Goal: Answer question/provide support: Share knowledge or assist other users

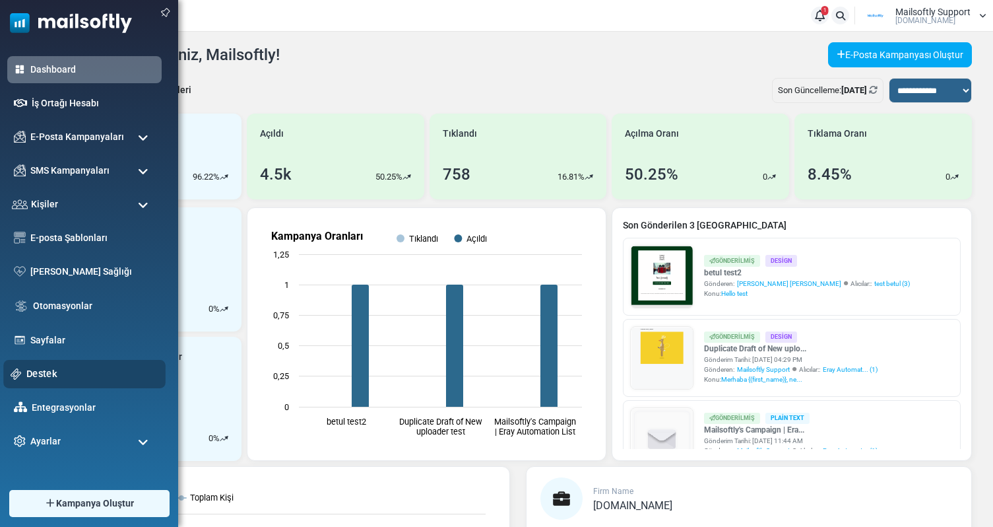
click at [48, 385] on div "Destek" at bounding box center [84, 374] width 162 height 28
click at [53, 375] on link "Destek" at bounding box center [92, 373] width 132 height 15
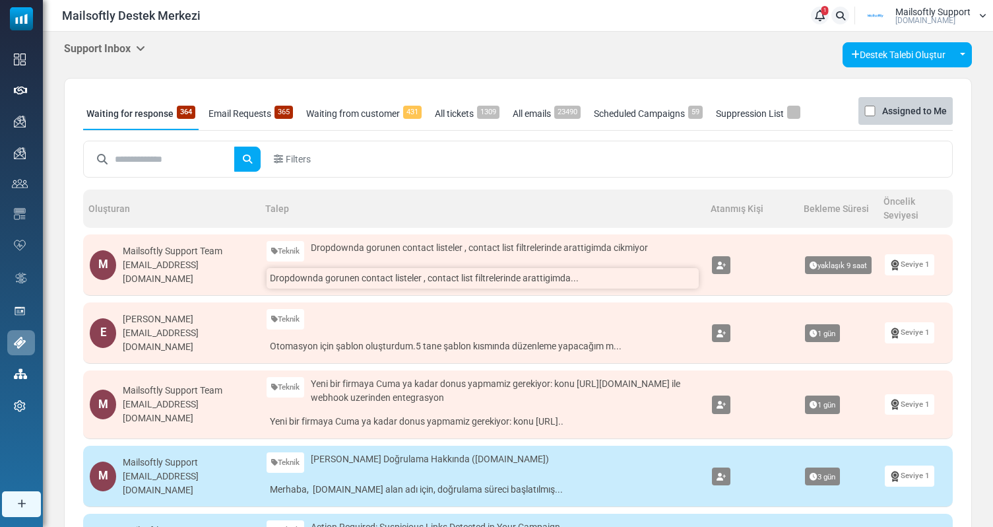
click at [361, 275] on link "Dropdownda gorunen contact listeler , contact list filtrelerinde arattigimda..." at bounding box center [483, 278] width 432 height 20
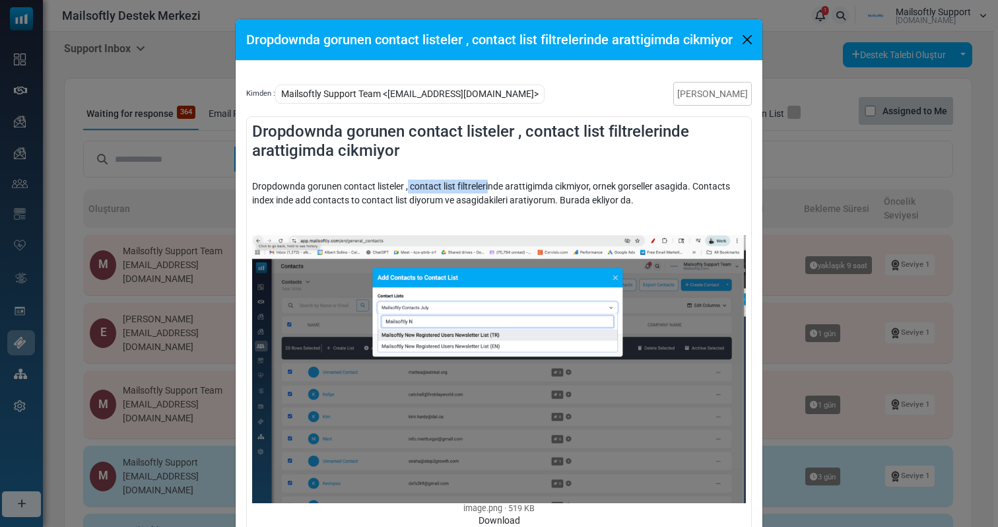
drag, startPoint x: 405, startPoint y: 191, endPoint x: 488, endPoint y: 190, distance: 82.5
click at [488, 190] on div "Dropdownda gorunen contact listeler , contact list filtrelerinde arattigimda ci…" at bounding box center [499, 367] width 494 height 403
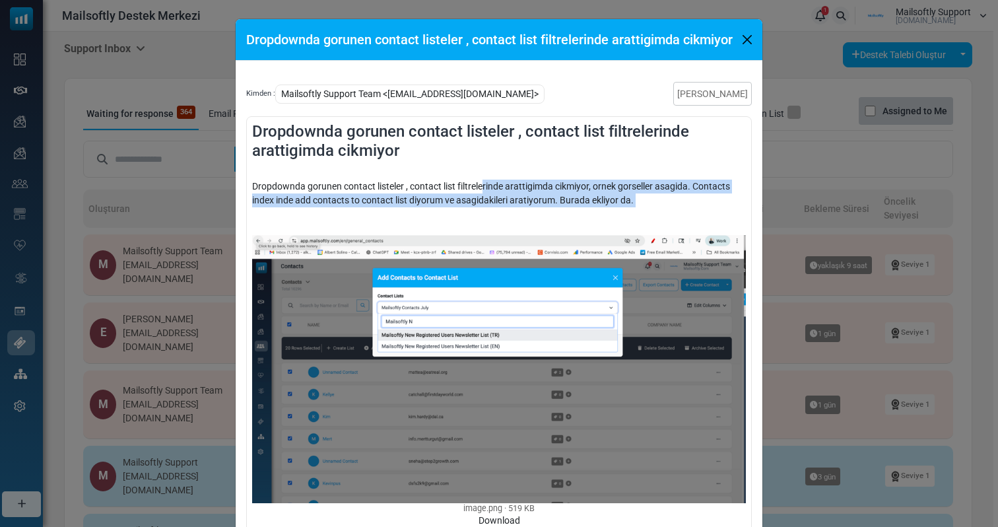
drag, startPoint x: 482, startPoint y: 208, endPoint x: 482, endPoint y: 189, distance: 19.1
click at [482, 189] on div "Dropdownda gorunen contact listeler , contact list filtrelerinde arattigimda ci…" at bounding box center [499, 367] width 494 height 403
click at [493, 209] on div "Dropdownda gorunen contact listeler , contact list filtrelerinde arattigimda ci…" at bounding box center [499, 367] width 494 height 403
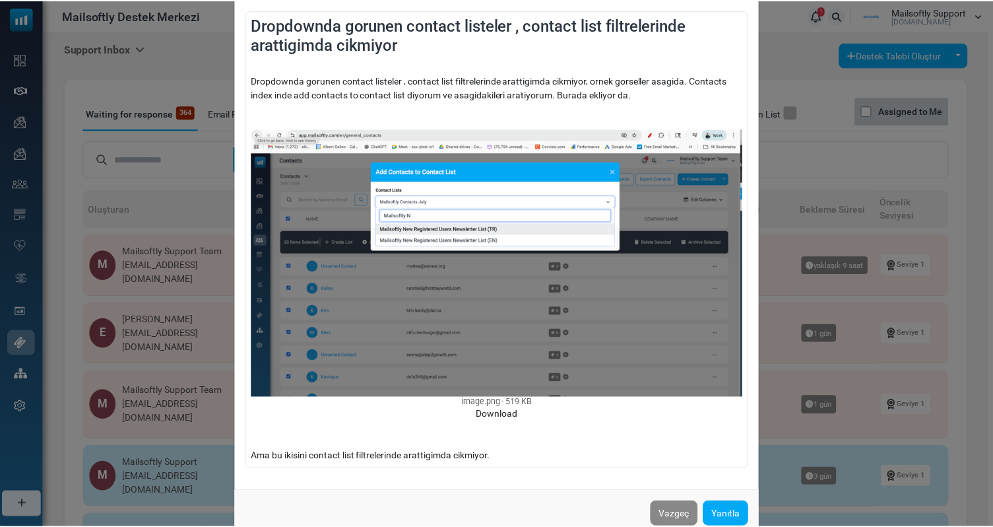
scroll to position [121, 0]
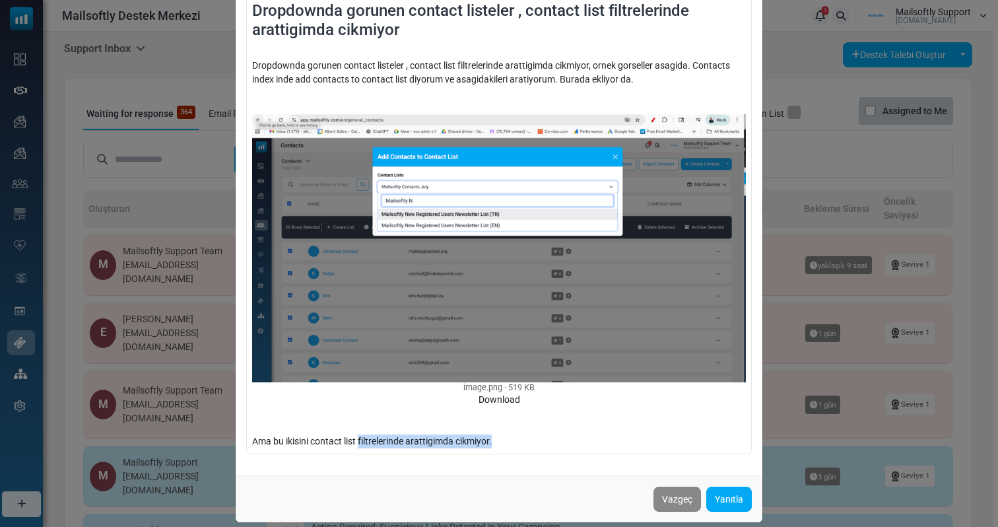
drag, startPoint x: 359, startPoint y: 443, endPoint x: 527, endPoint y: 438, distance: 167.6
click at [527, 439] on div "Dropdownda gorunen contact listeler , contact list filtrelerinde arattigimda ci…" at bounding box center [499, 246] width 494 height 403
click at [527, 438] on div "Dropdownda gorunen contact listeler , contact list filtrelerinde arattigimda ci…" at bounding box center [499, 246] width 494 height 403
click at [843, 51] on div "Dropdownda gorunen contact listeler , contact list filtrelerinde arattigimda ci…" at bounding box center [499, 263] width 998 height 527
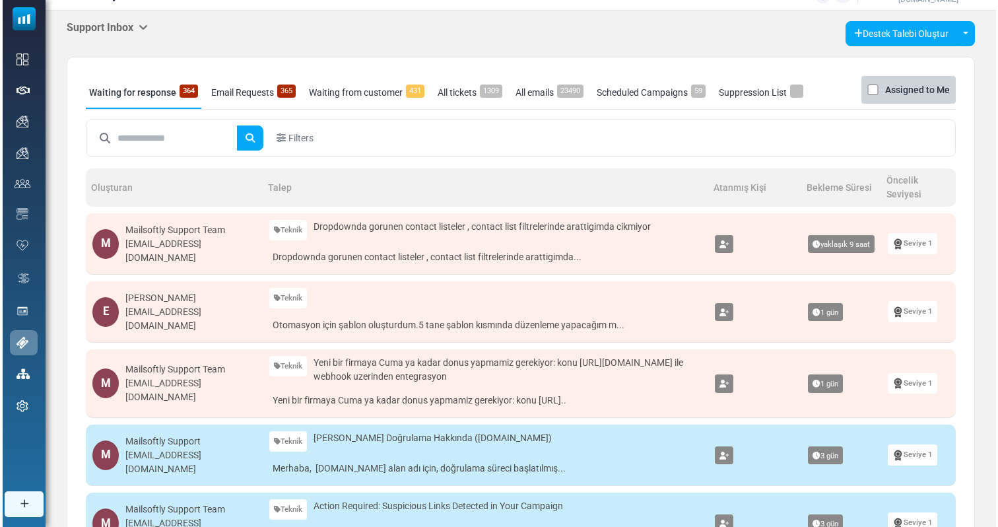
scroll to position [0, 0]
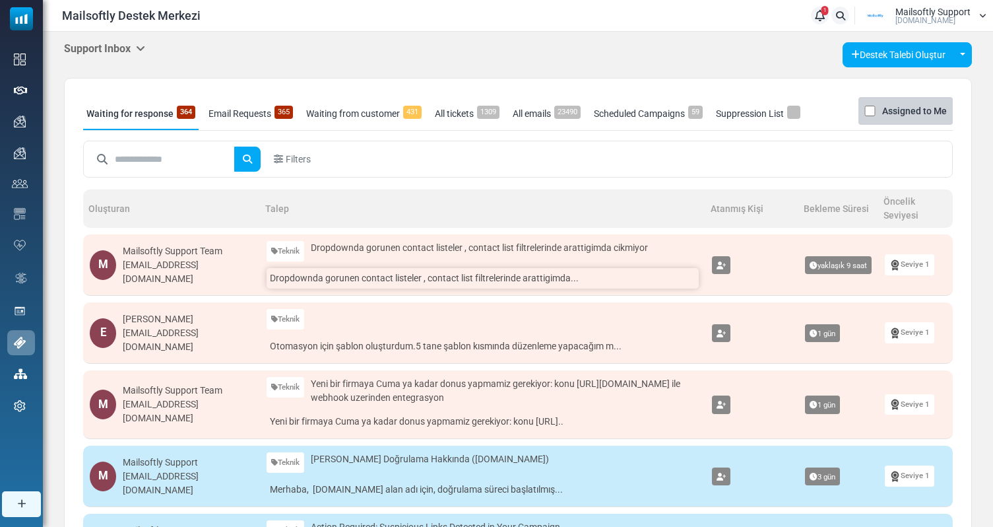
click at [383, 284] on link "Dropdownda gorunen contact listeler , contact list filtrelerinde arattigimda..." at bounding box center [483, 278] width 432 height 20
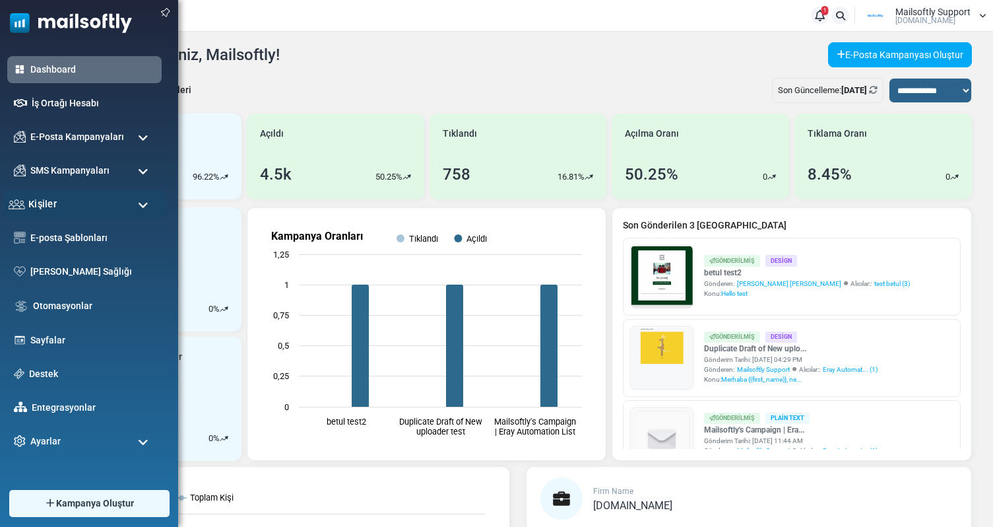
click at [117, 199] on div "Kişiler" at bounding box center [84, 204] width 162 height 28
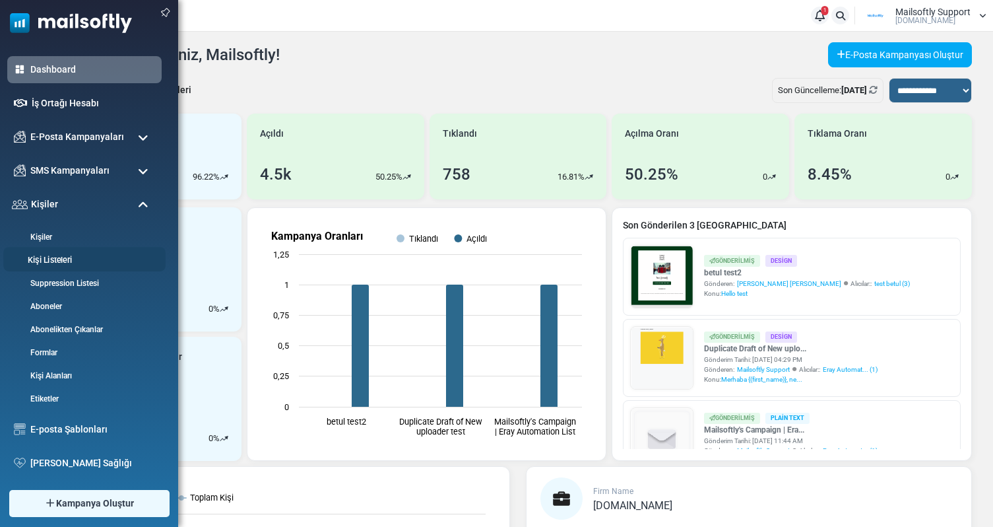
click at [52, 264] on link "Kişi Listeleri" at bounding box center [82, 260] width 158 height 13
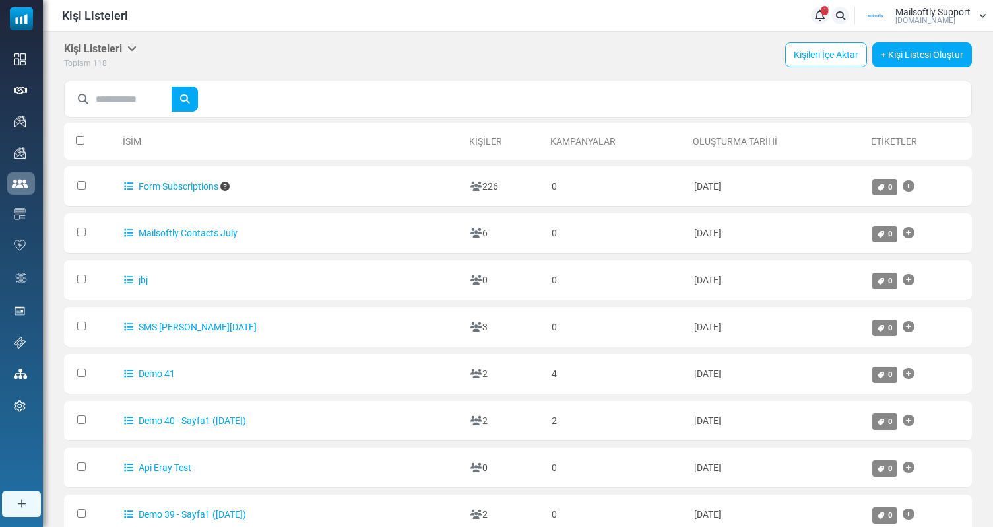
click at [137, 51] on icon at bounding box center [131, 48] width 9 height 11
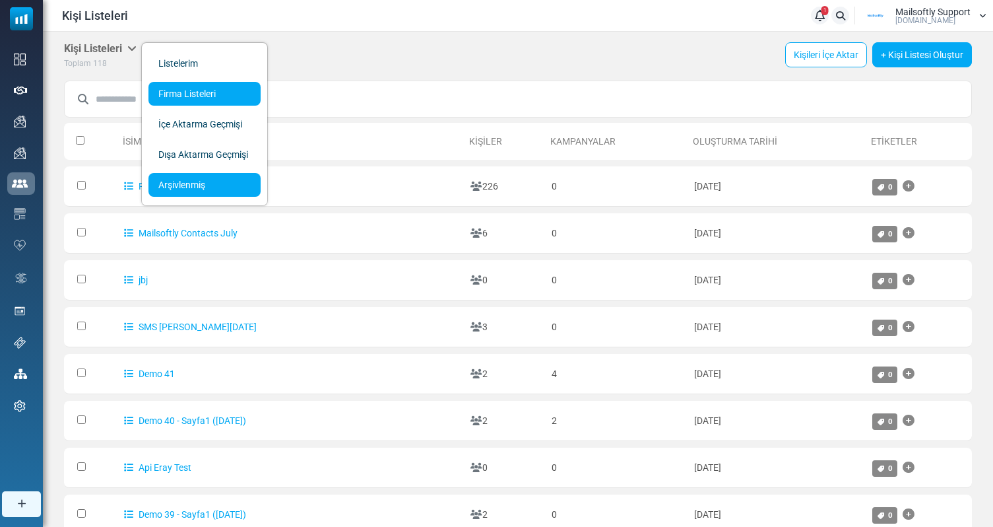
click at [192, 189] on link "Arşivlenmiş" at bounding box center [204, 185] width 112 height 24
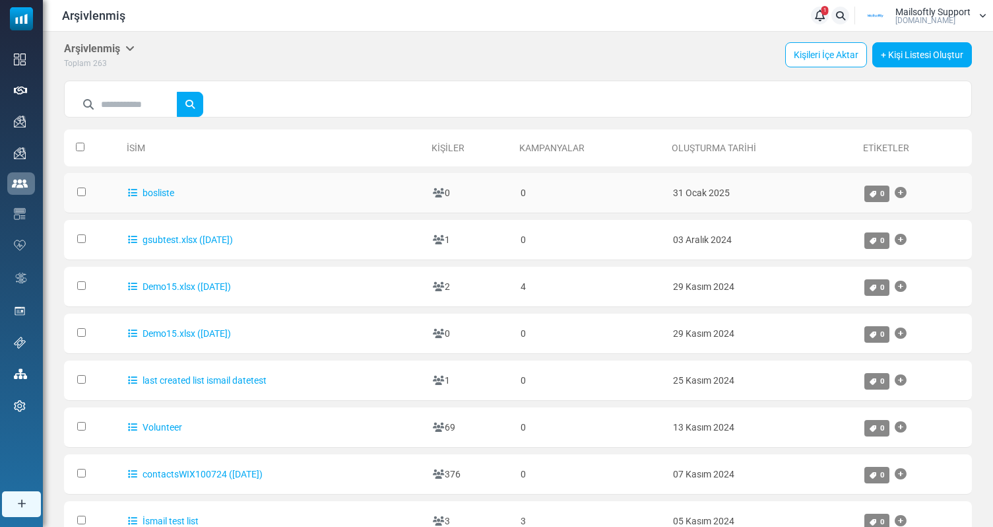
scroll to position [216, 0]
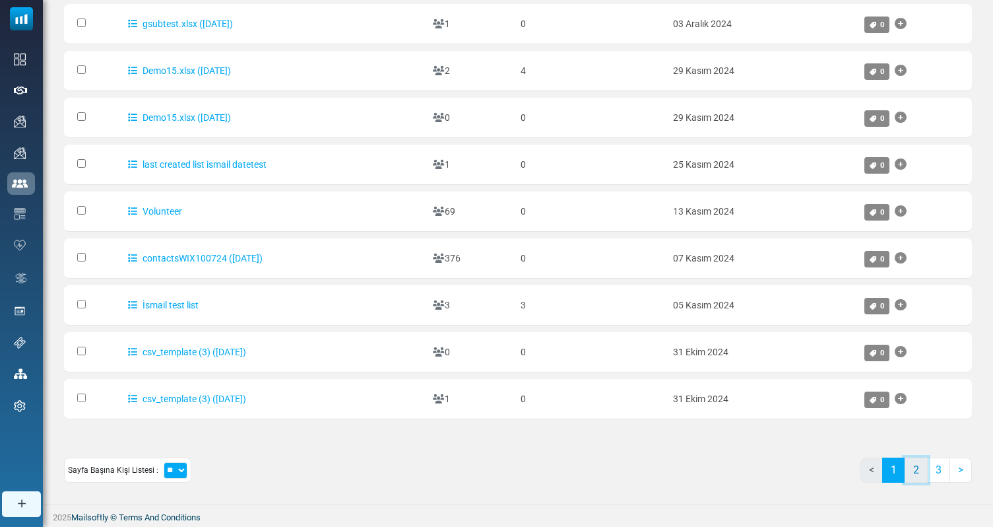
click at [916, 464] on link "2" at bounding box center [916, 469] width 23 height 25
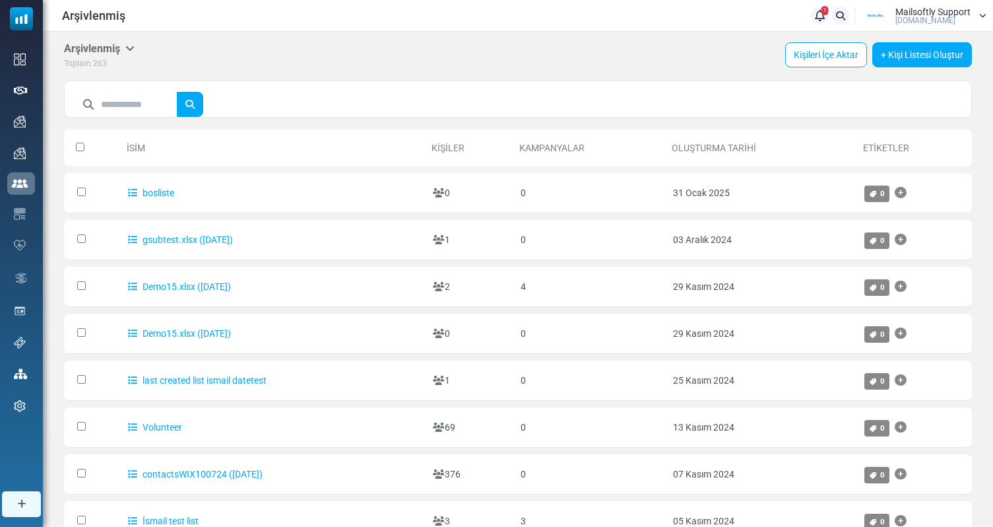
click at [569, 166] on table "İsim Kişiler Kampanyalar Oluşturma Tarihi Etiketler 0 Selected Assign Tag Kişi …" at bounding box center [518, 382] width 908 height 519
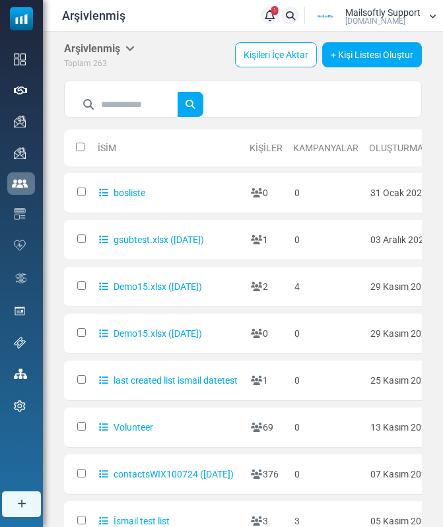
click at [134, 103] on input "text" at bounding box center [139, 104] width 77 height 25
type input "*******"
click at [177, 92] on button "submit" at bounding box center [190, 104] width 26 height 25
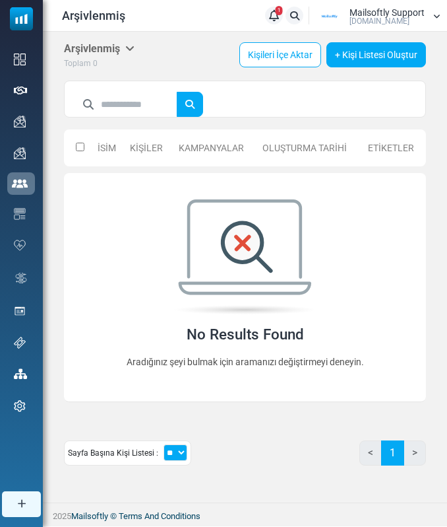
click at [123, 51] on h5 "Arşivlenmiş" at bounding box center [99, 48] width 71 height 13
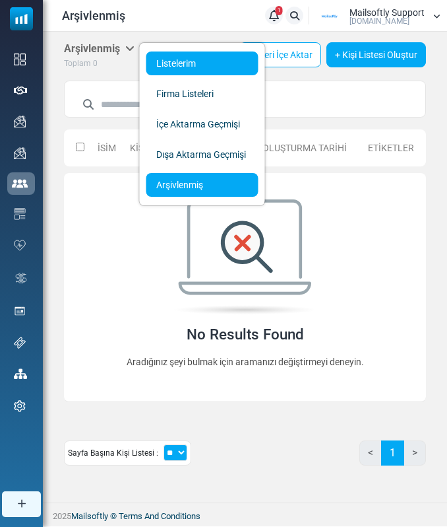
click at [163, 68] on link "Listelerim" at bounding box center [202, 63] width 112 height 24
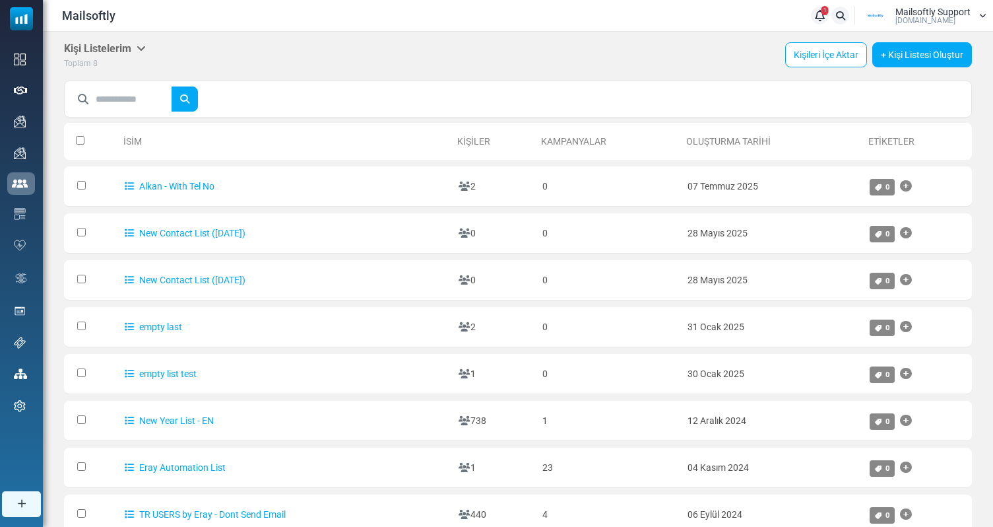
click at [141, 49] on icon at bounding box center [141, 48] width 9 height 11
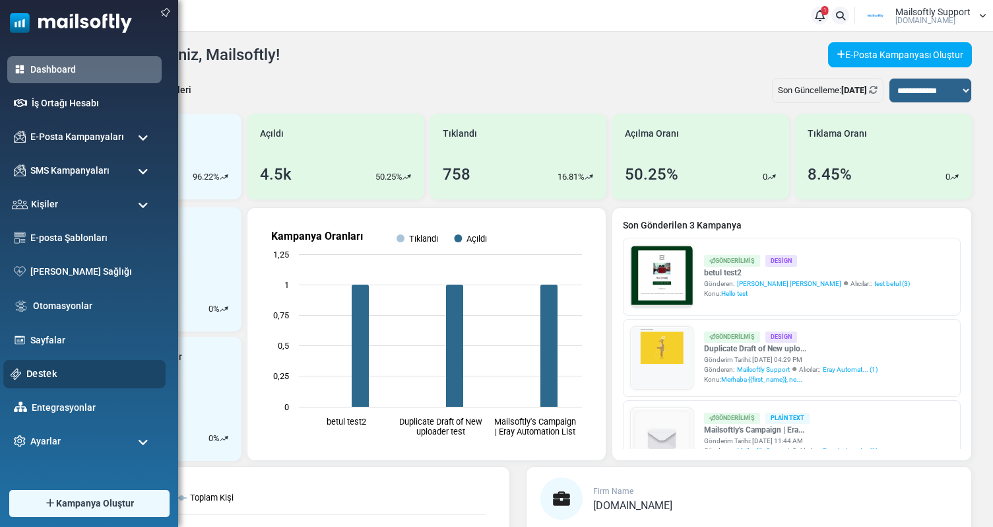
click at [32, 371] on link "Destek" at bounding box center [92, 373] width 132 height 15
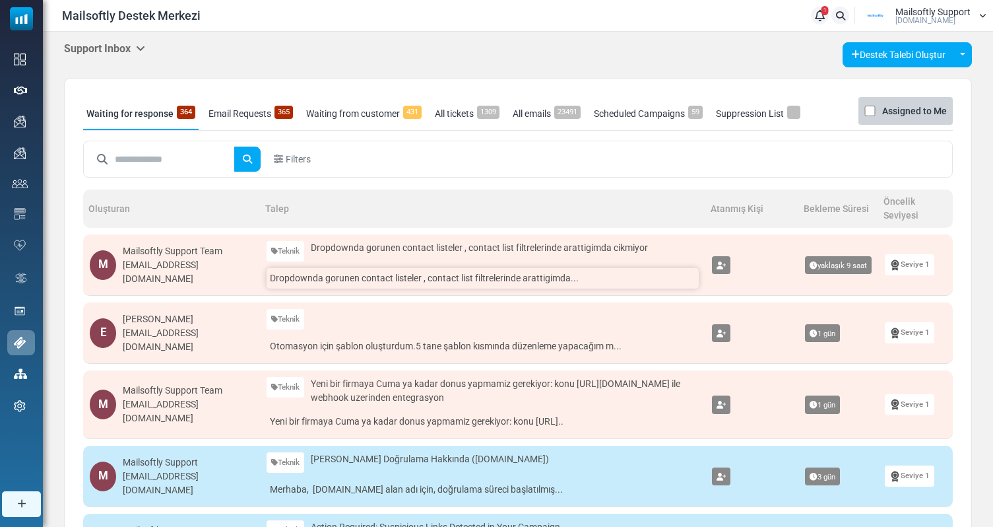
click at [471, 276] on link "Dropdownda gorunen contact listeler , contact list filtrelerinde arattigimda..." at bounding box center [483, 278] width 432 height 20
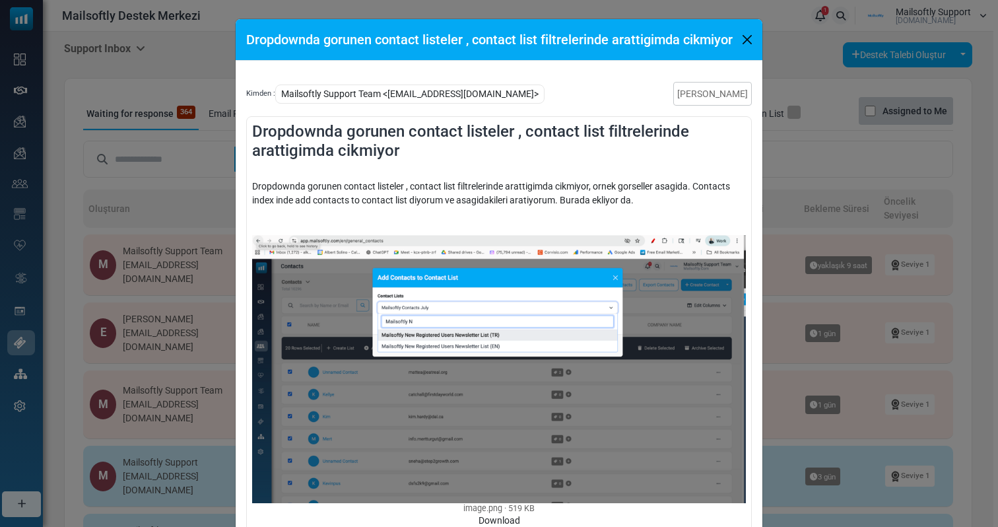
click at [736, 366] on img at bounding box center [499, 369] width 494 height 269
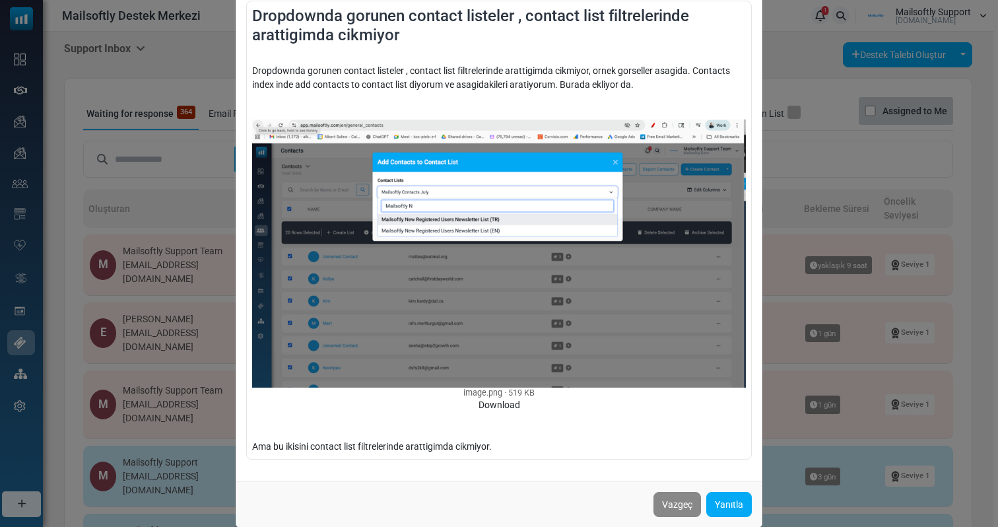
scroll to position [135, 0]
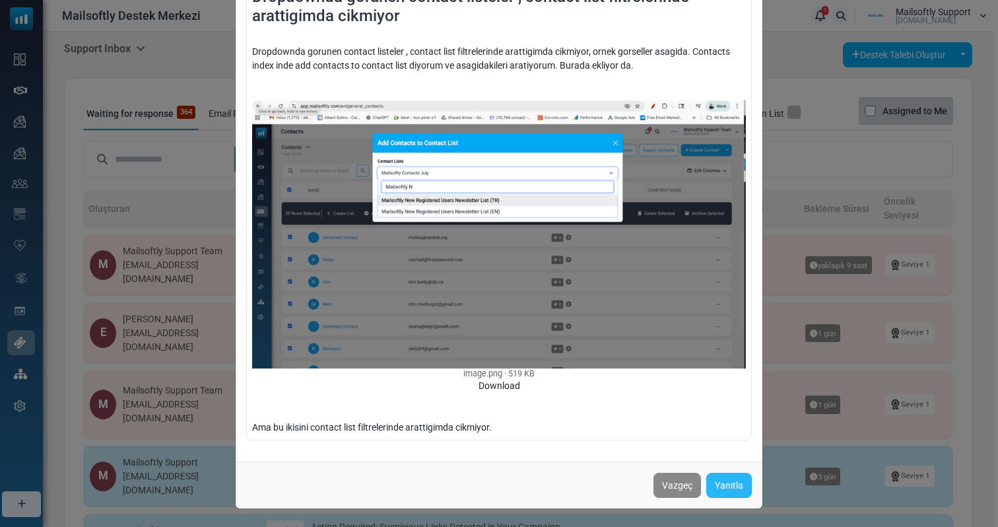
click at [716, 494] on link "Yanıtla" at bounding box center [729, 484] width 46 height 25
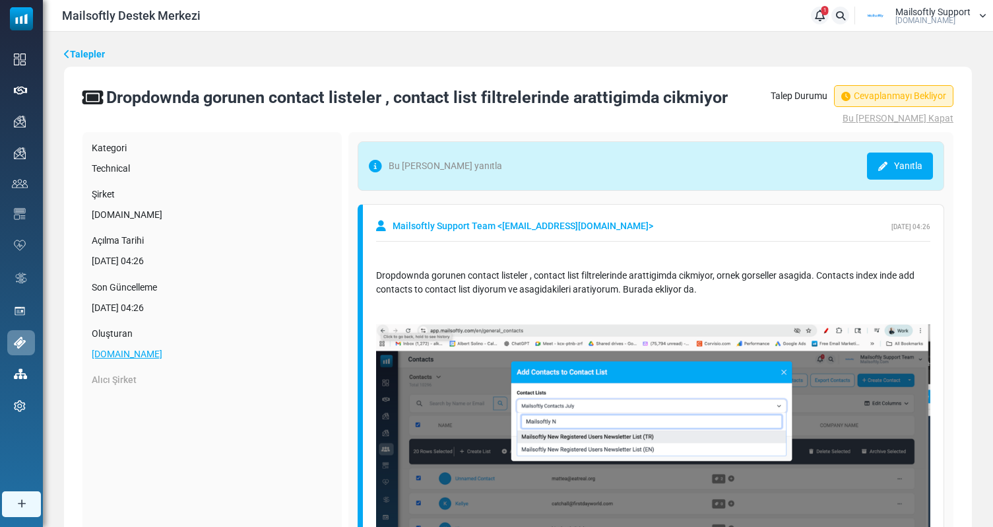
click at [874, 156] on link "Yanıtla" at bounding box center [900, 165] width 66 height 27
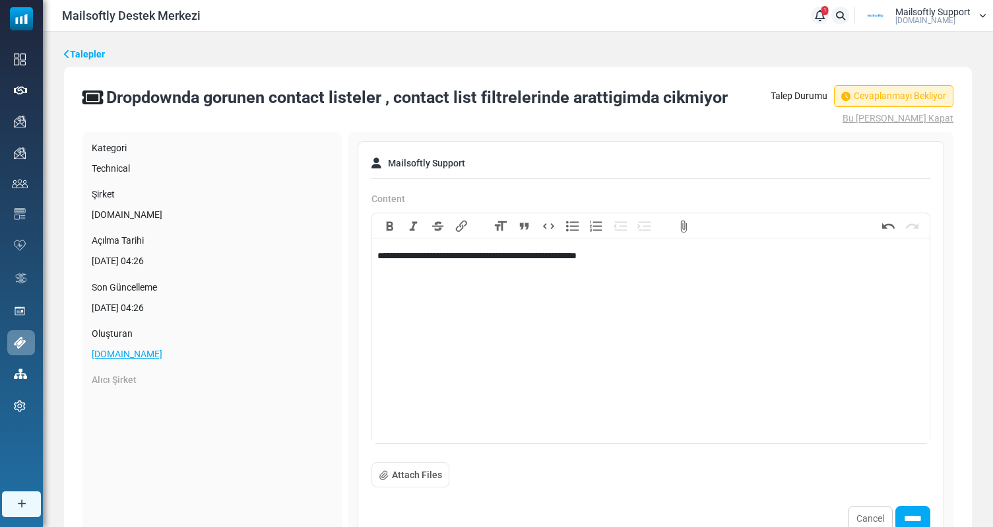
scroll to position [10, 0]
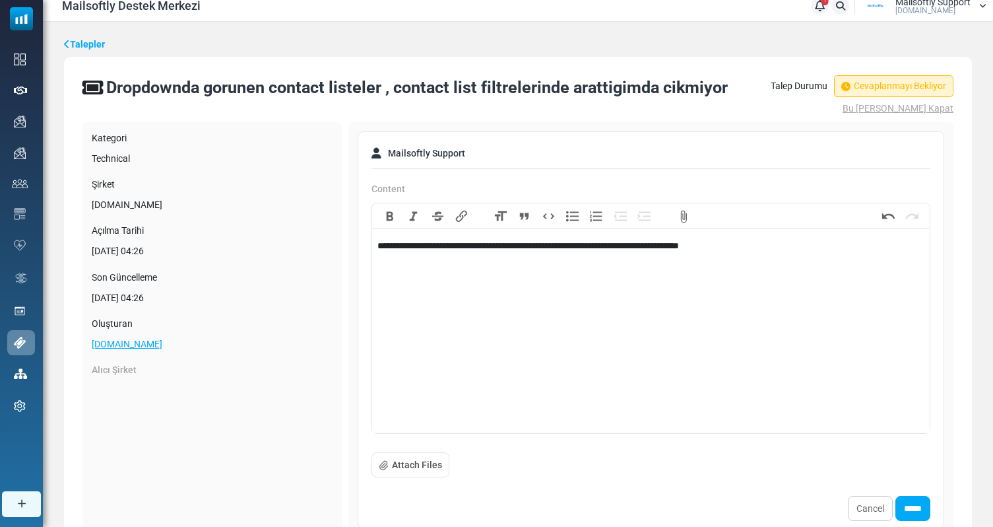
type trix-editor "**********"
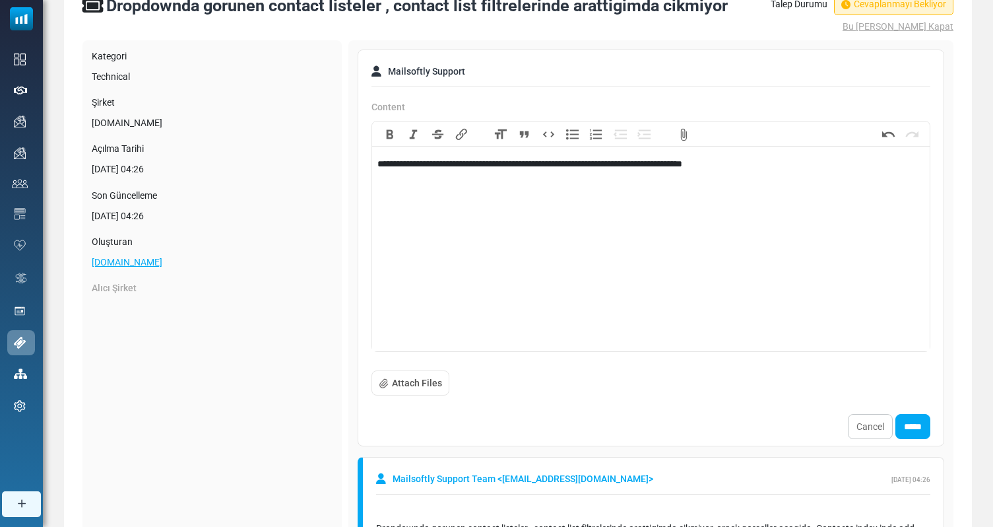
scroll to position [189, 0]
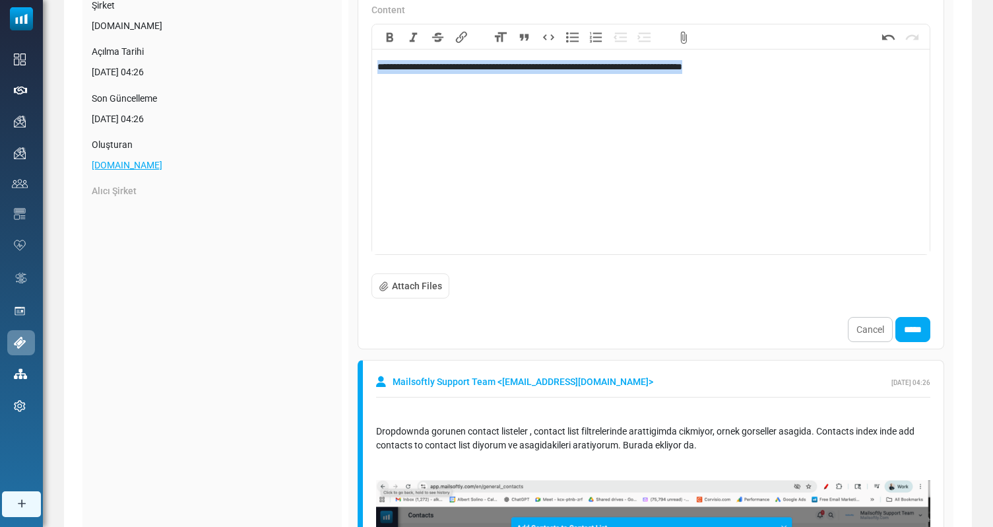
copy div "**********"
click at [916, 336] on input "*****" at bounding box center [912, 329] width 35 height 25
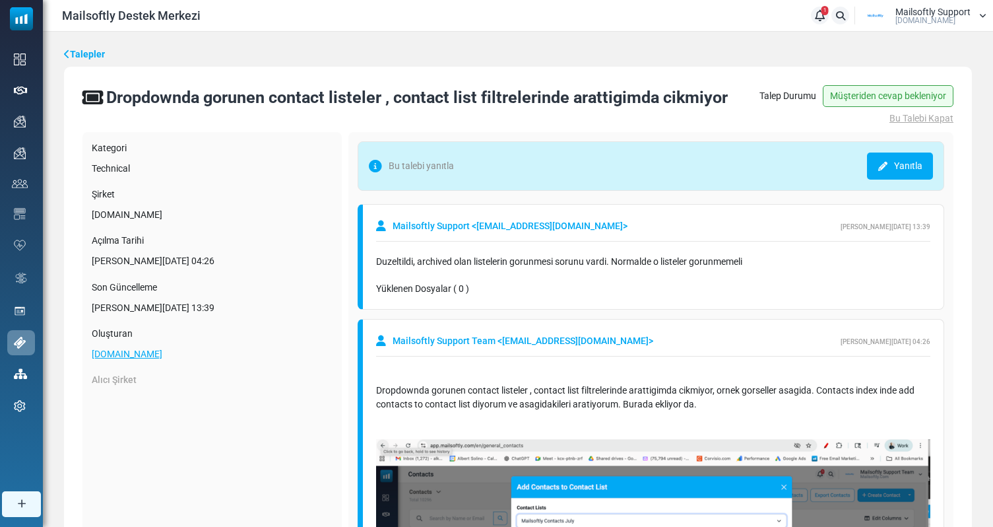
click at [90, 61] on link "Talepler" at bounding box center [84, 55] width 41 height 14
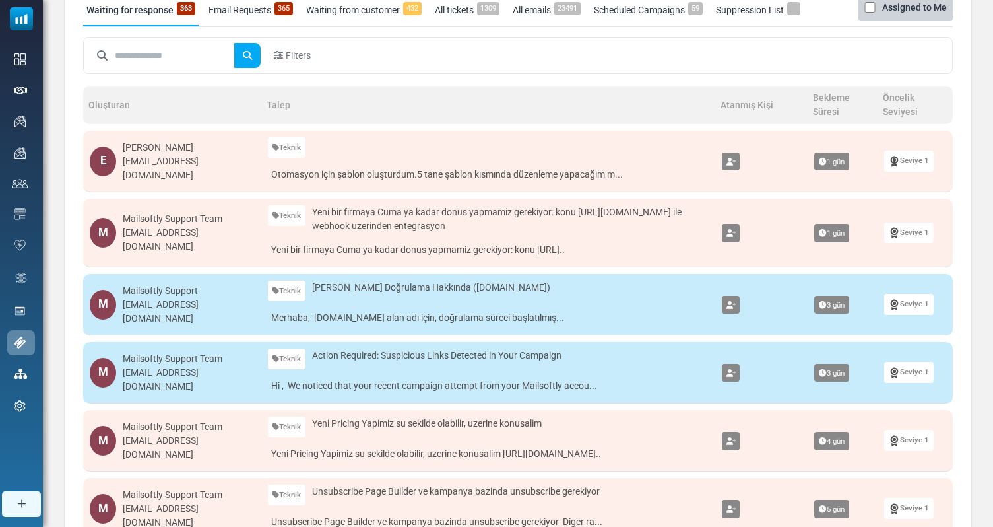
scroll to position [105, 0]
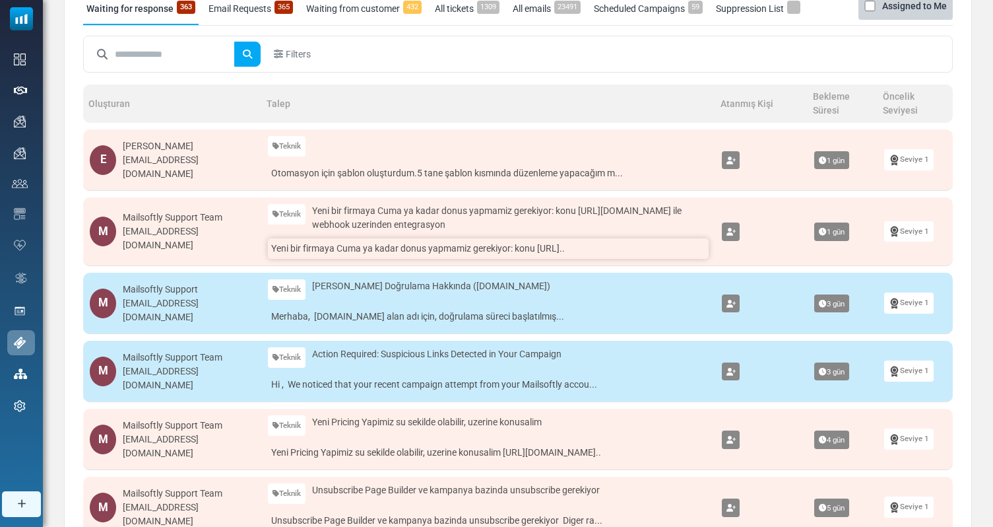
click at [464, 247] on link "Yeni bir firmaya Cuma ya kadar donus yapmamiz gerekiyor: konu [URL].." at bounding box center [488, 248] width 441 height 20
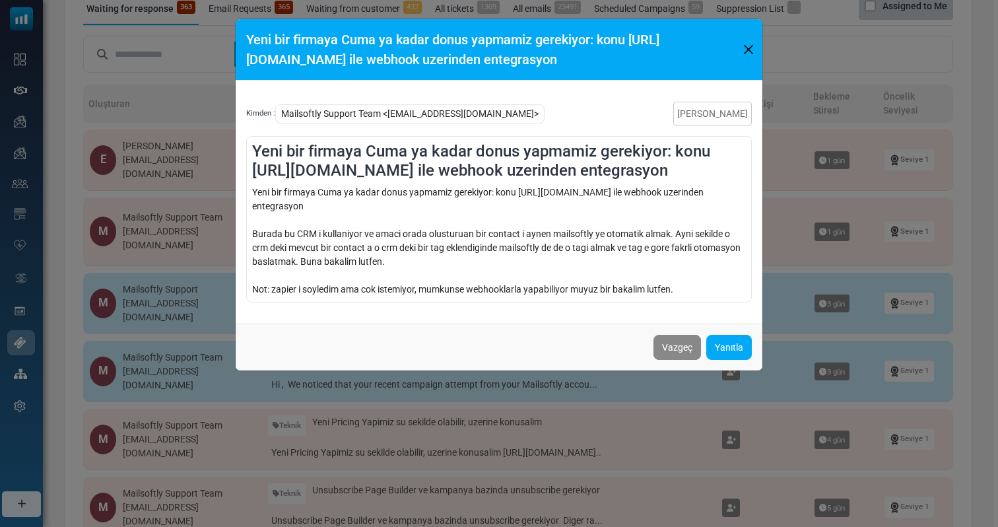
click at [829, 249] on div "Yeni bir firmaya Cuma ya kadar donus yapmamiz gerekiyor: konu https://www.getjo…" at bounding box center [499, 263] width 998 height 527
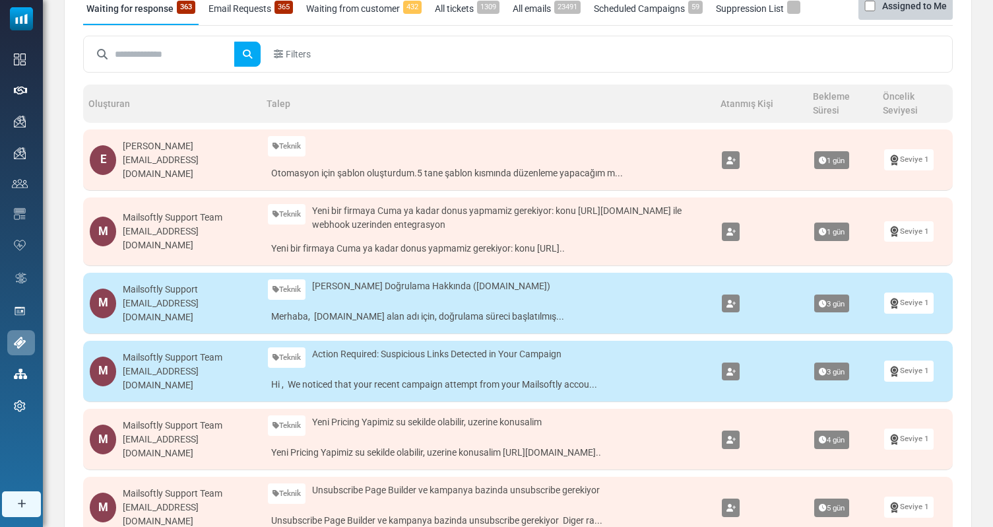
scroll to position [0, 0]
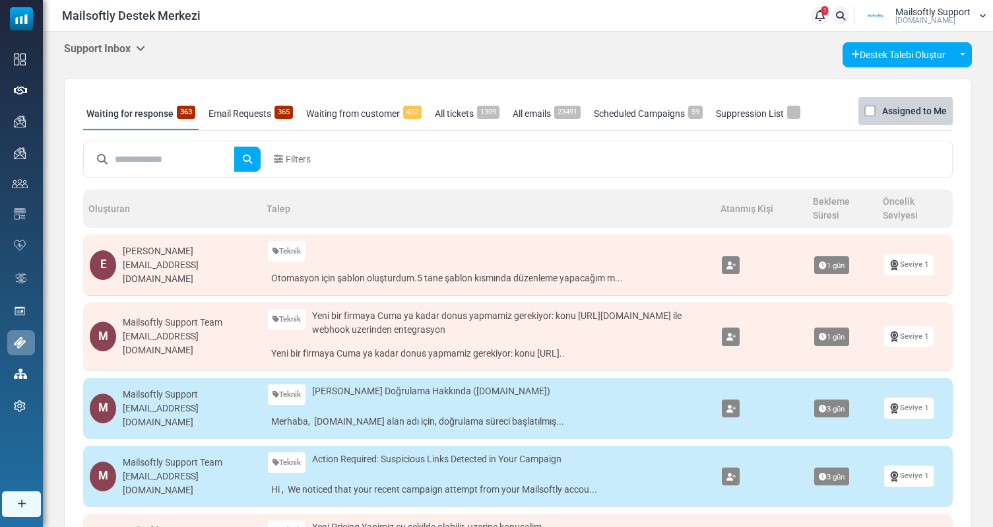
click at [129, 49] on h5 "Support Inbox" at bounding box center [104, 48] width 81 height 13
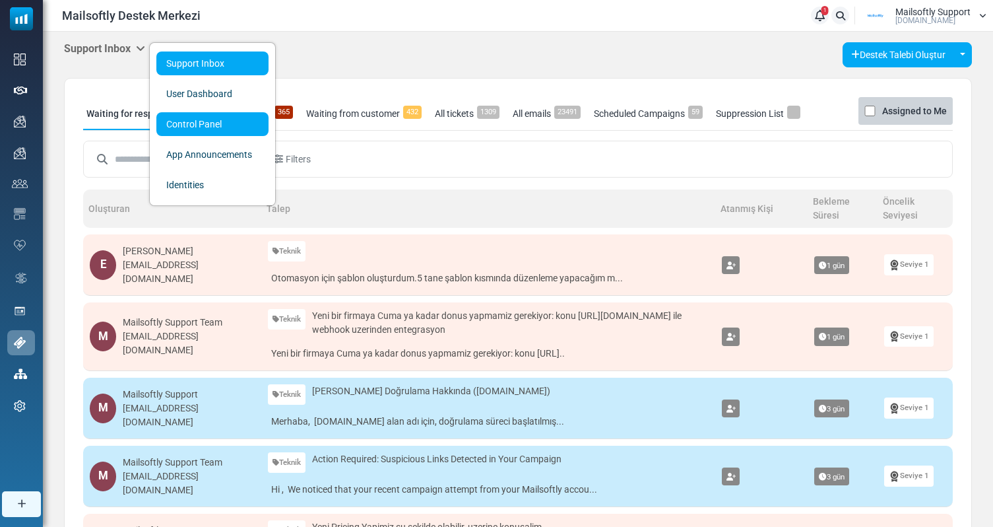
click at [170, 117] on link "Control Panel" at bounding box center [212, 124] width 112 height 24
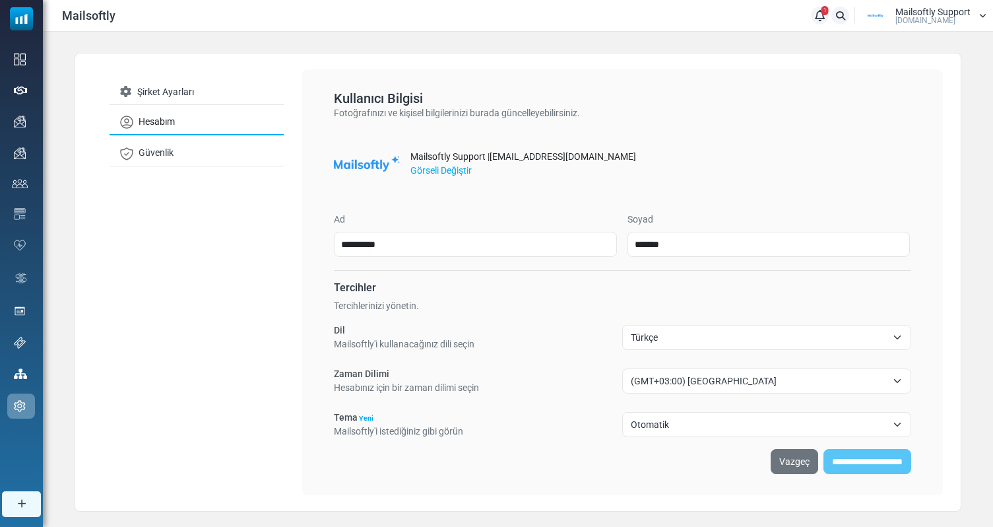
click at [982, 3] on div "Mailsoftly 1 Bildirimler Mailsoftly Support [DOMAIN_NAME] Profil & Tercihler He…" at bounding box center [518, 15] width 950 height 31
click at [955, 19] on div "Mailsoftly Support [DOMAIN_NAME]" at bounding box center [932, 15] width 75 height 17
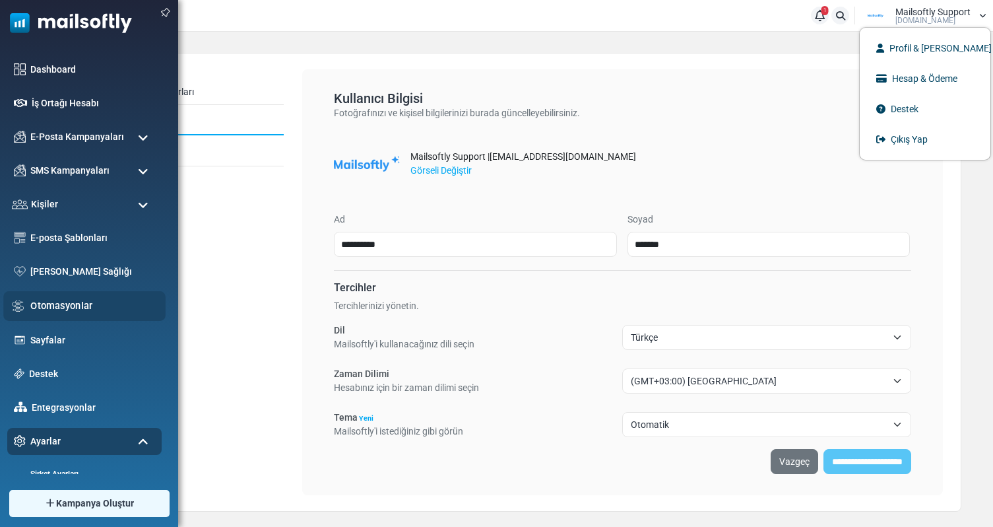
click at [64, 304] on link "Otomasyonlar" at bounding box center [94, 305] width 128 height 15
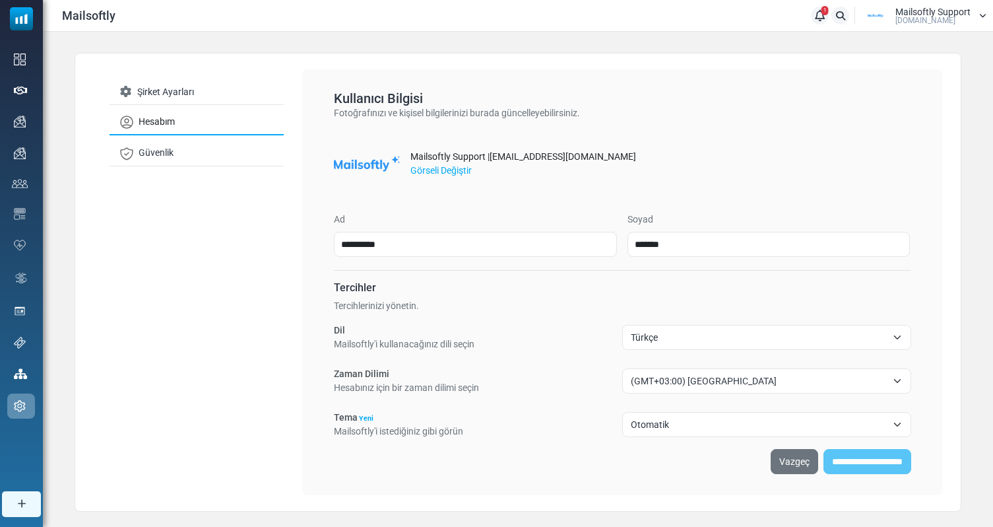
click at [674, 345] on span "Türkçe" at bounding box center [766, 337] width 288 height 25
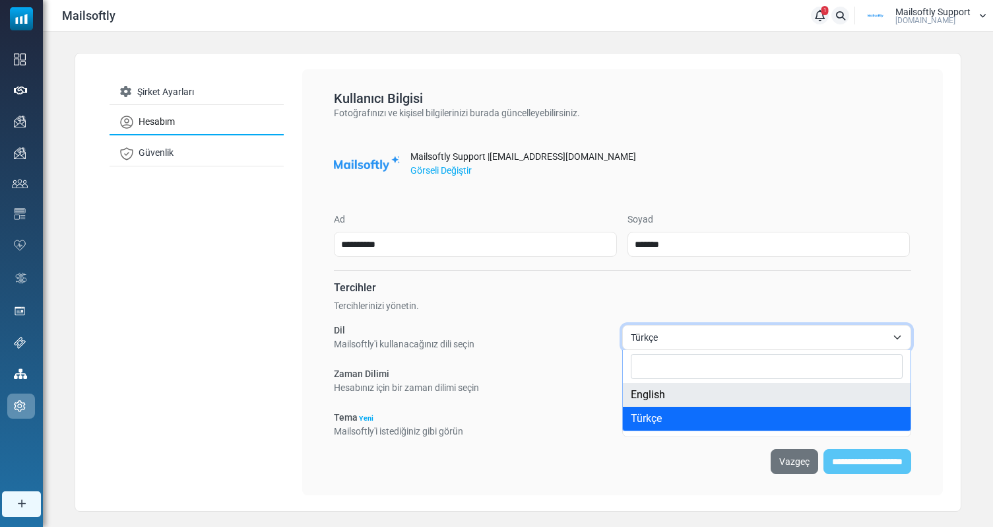
select select "**"
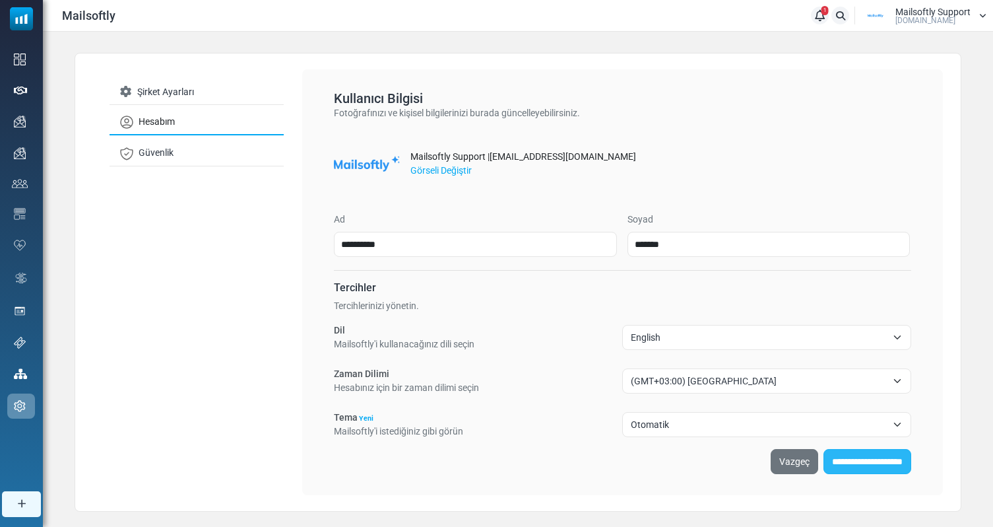
click at [849, 467] on input "**********" at bounding box center [867, 461] width 88 height 25
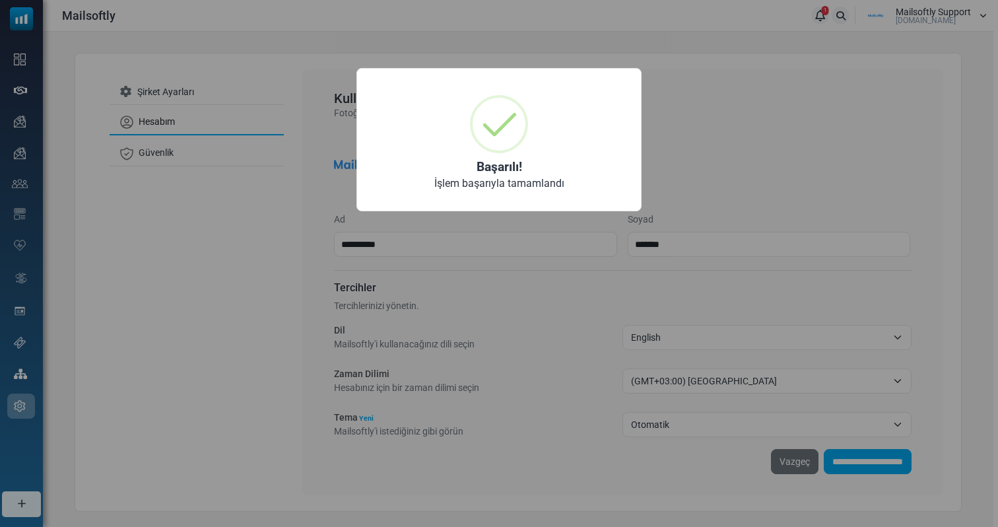
click at [196, 267] on div "× Başarılı! İşlem başarıyla tamamlandı OK No Cancel" at bounding box center [499, 263] width 998 height 527
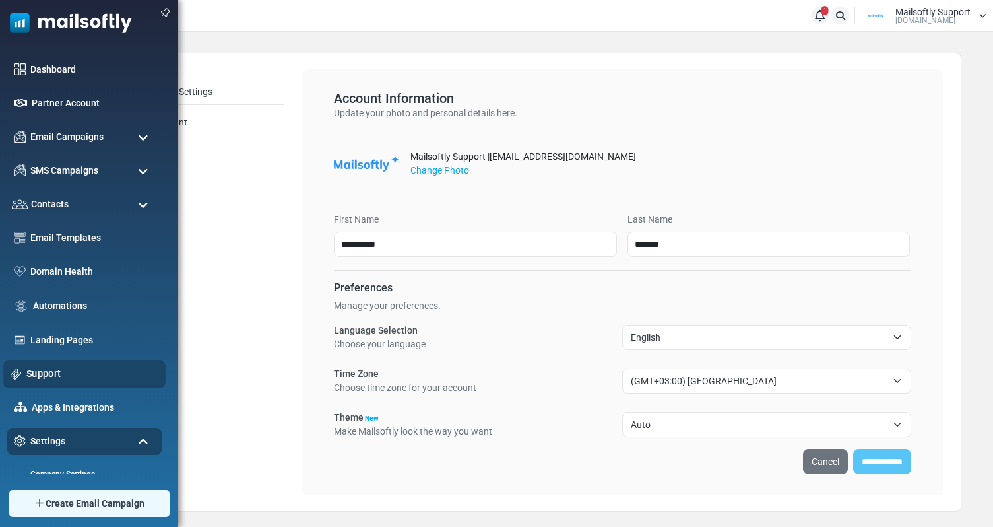
click at [39, 374] on link "Support" at bounding box center [92, 373] width 132 height 15
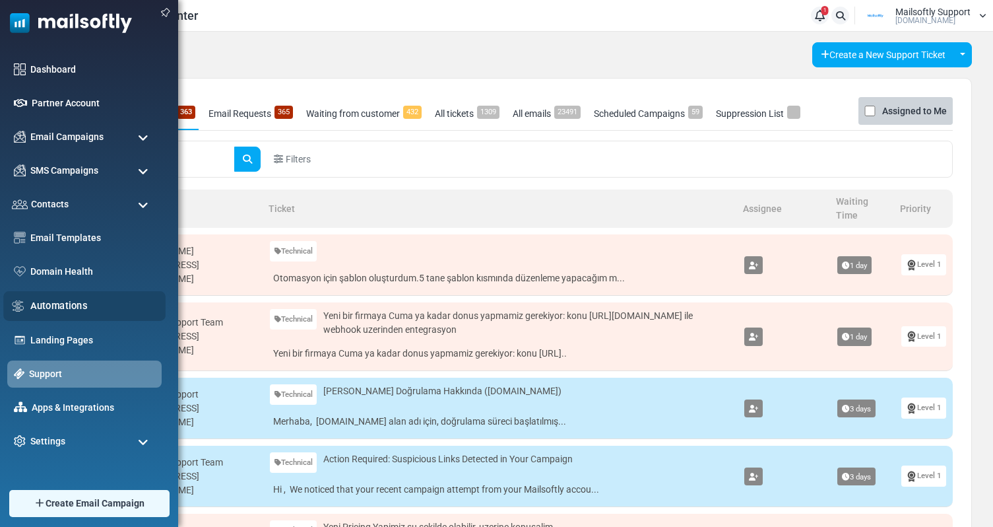
click at [43, 305] on link "Automations" at bounding box center [94, 305] width 128 height 15
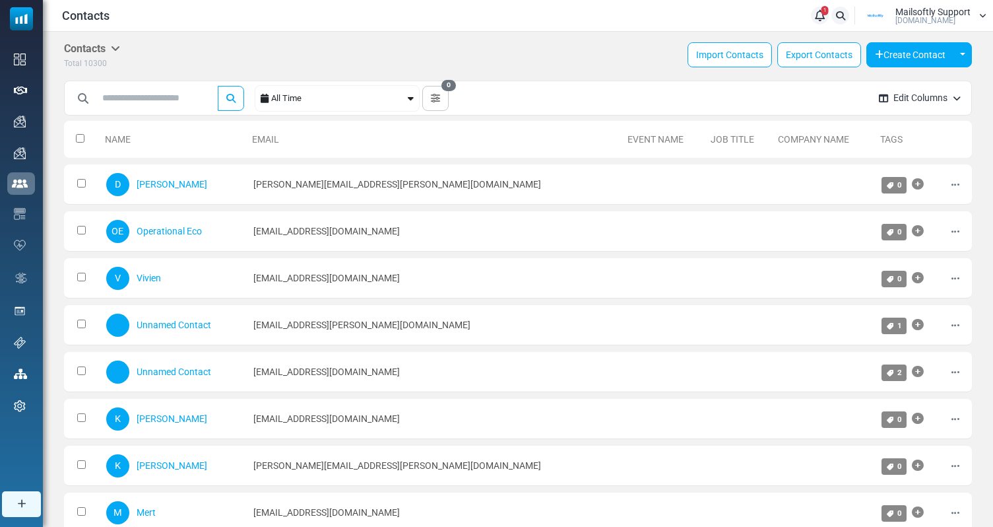
click at [172, 112] on div "***** All Time 0 Filter Contacts You can create a custom filter for your contac…" at bounding box center [467, 98] width 804 height 37
click at [177, 107] on input "text" at bounding box center [155, 98] width 119 height 25
type input "****"
click at [218, 86] on button "submit" at bounding box center [231, 98] width 26 height 25
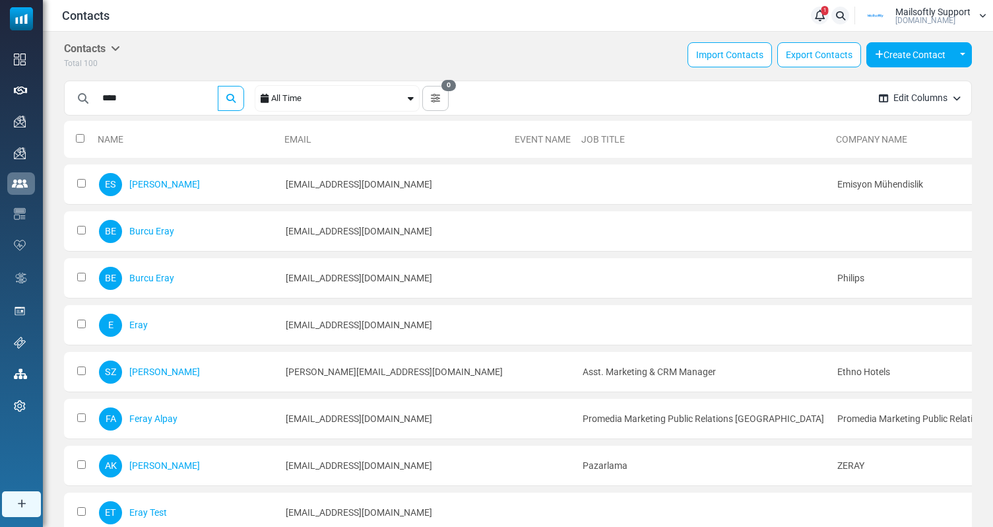
click at [375, 93] on div "All Time" at bounding box center [338, 98] width 134 height 25
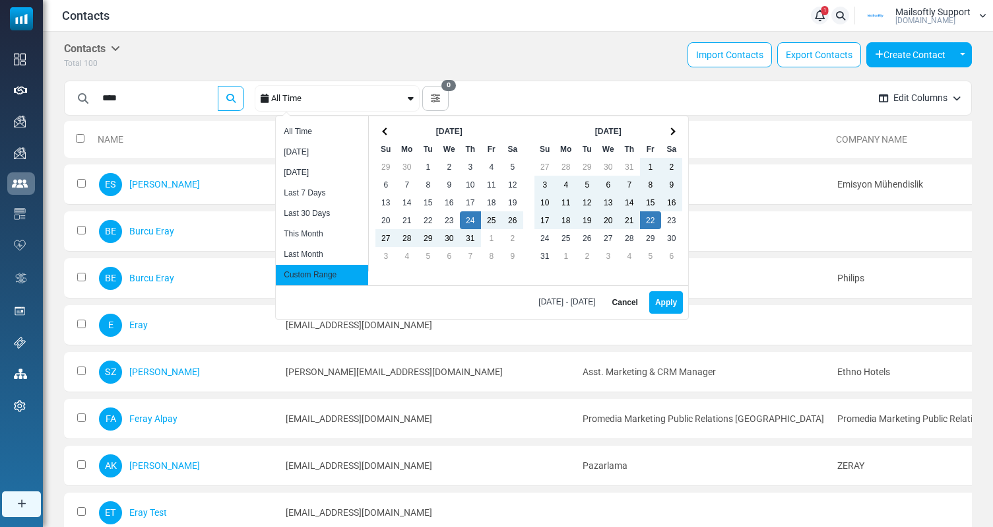
click at [478, 105] on div "**** ***** All Time 0 Filter Contacts You can create a custom filter for your c…" at bounding box center [467, 98] width 804 height 37
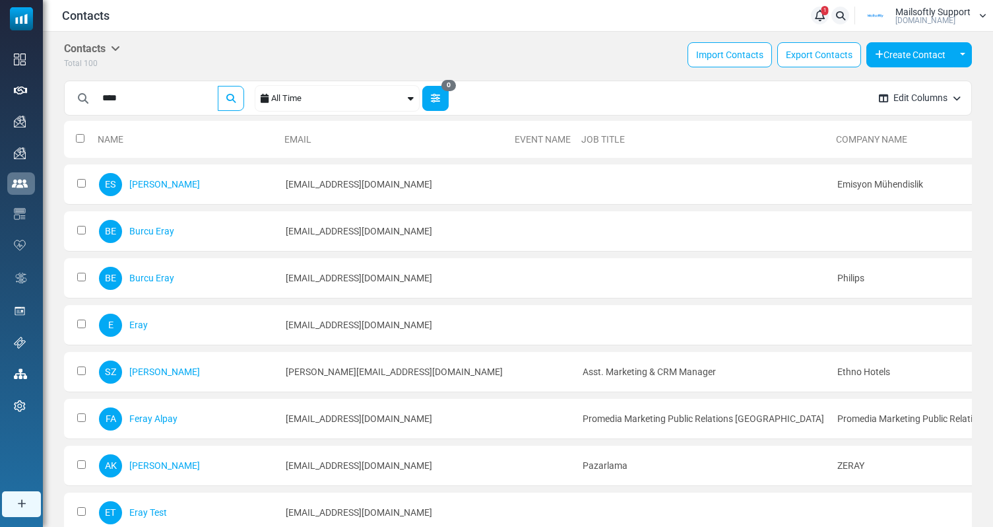
click at [449, 105] on button "0" at bounding box center [435, 98] width 26 height 25
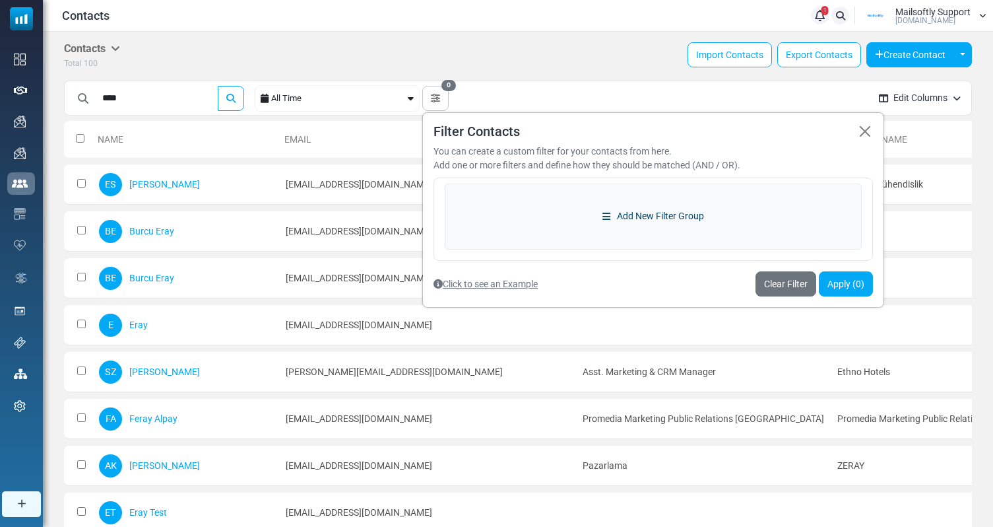
click at [553, 201] on link "Add New Filter Group" at bounding box center [653, 216] width 417 height 66
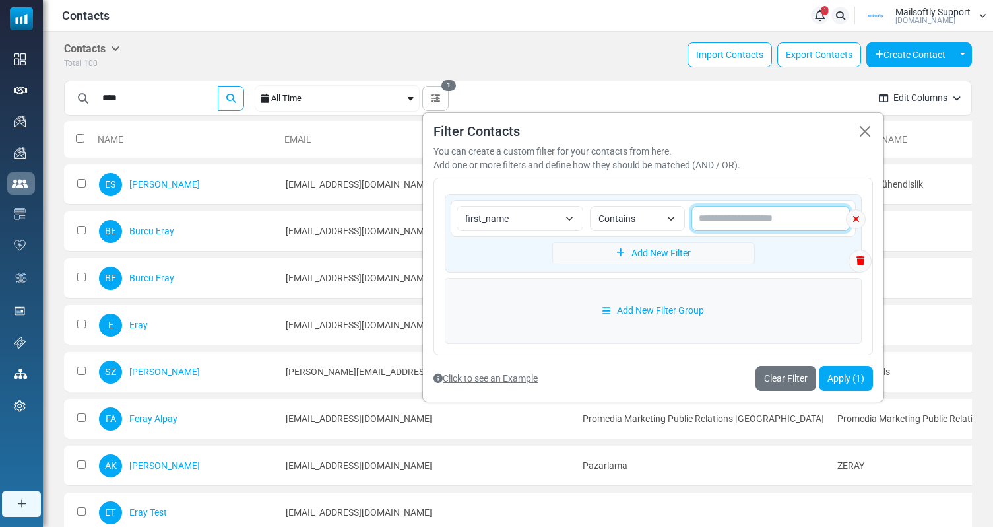
click at [734, 206] on input "text" at bounding box center [770, 218] width 158 height 25
type input "****"
click at [590, 251] on link "Add New Filter" at bounding box center [653, 253] width 203 height 22
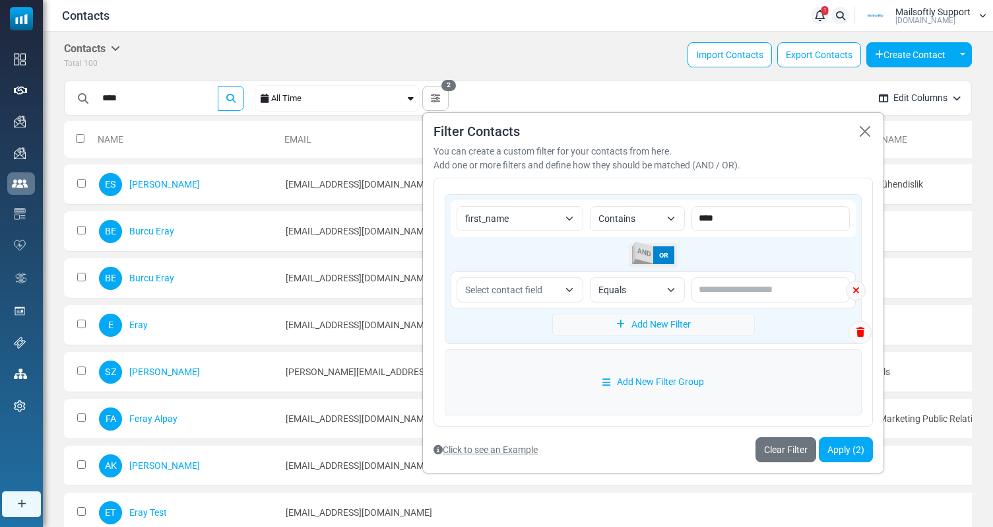
click at [508, 285] on span "Select contact field" at bounding box center [503, 289] width 77 height 11
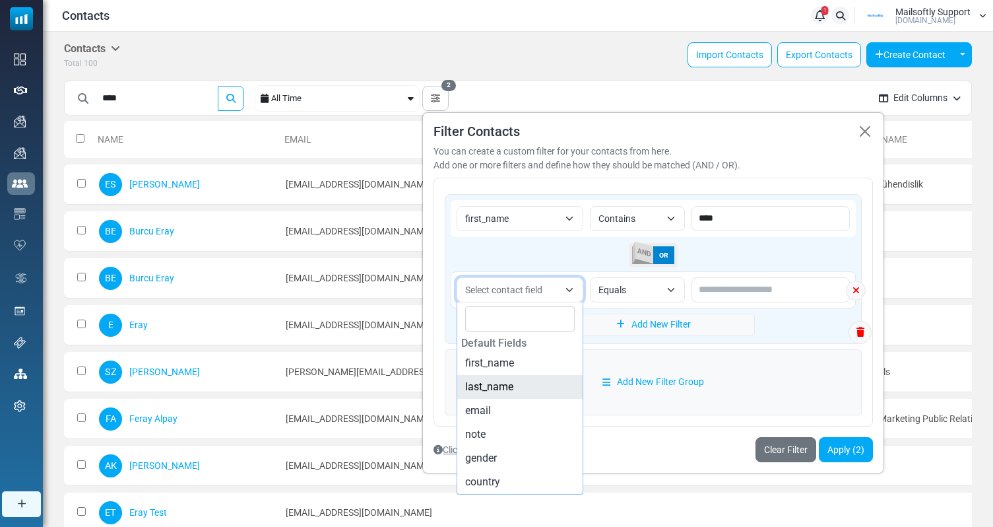
select select "*********"
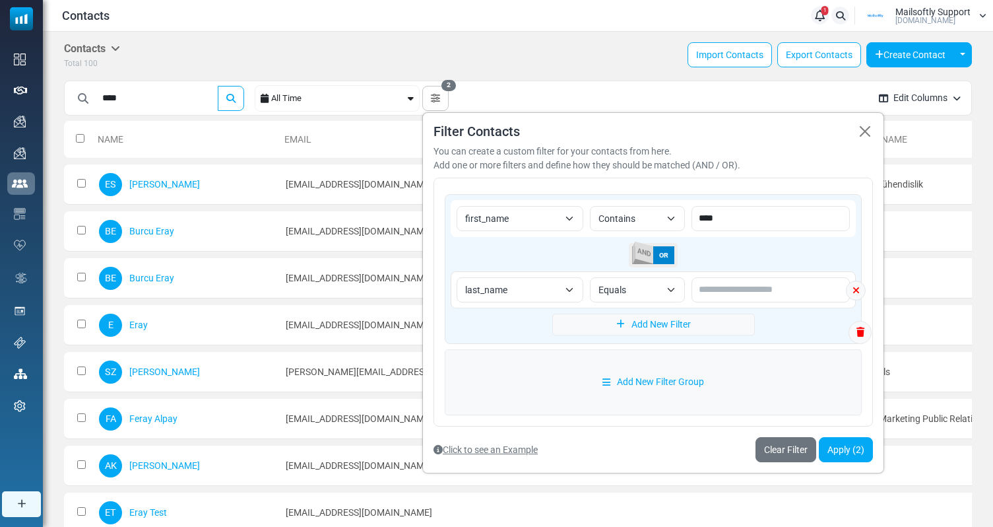
click at [648, 251] on span "AND" at bounding box center [644, 252] width 18 height 22
click at [633, 288] on span "Equals" at bounding box center [629, 290] width 62 height 16
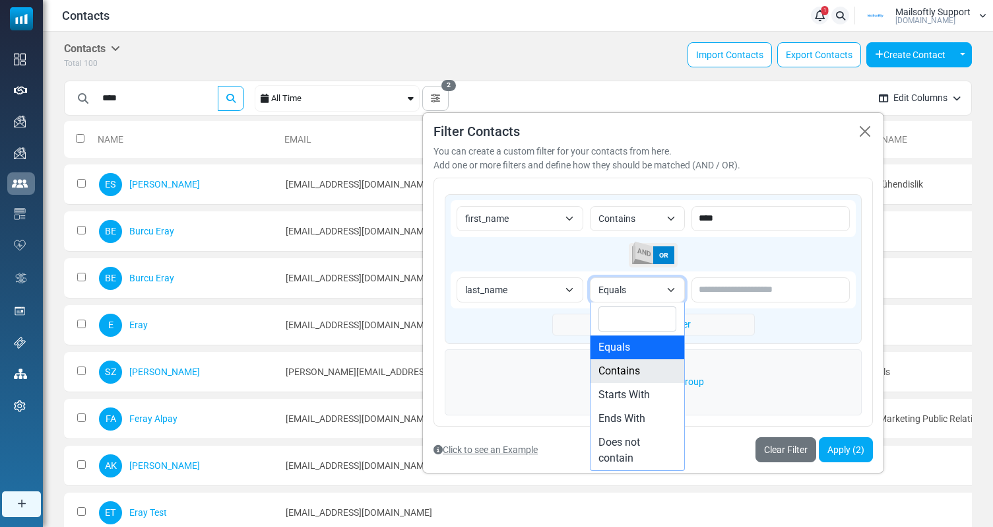
select select "********"
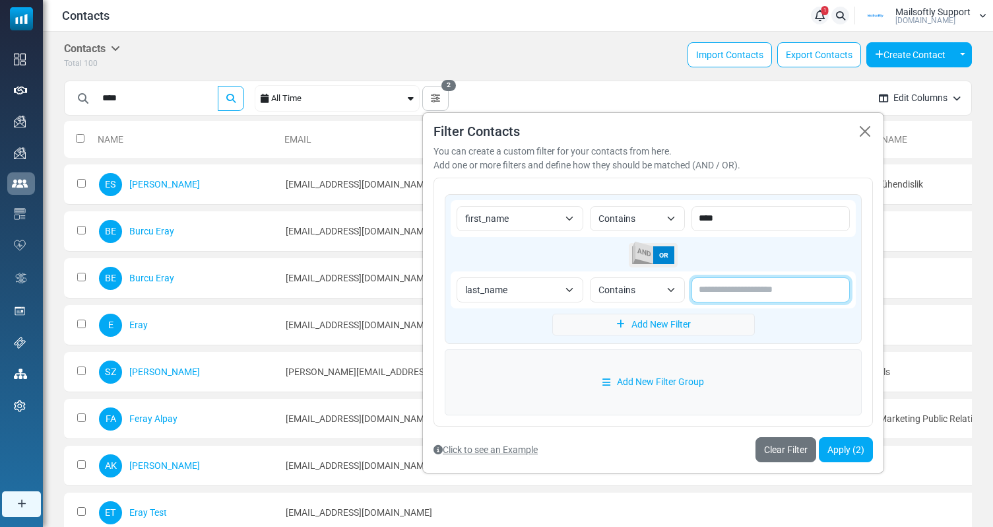
click at [735, 300] on input "text" at bounding box center [770, 289] width 158 height 25
type input "*****"
click at [843, 439] on button "Apply (2)" at bounding box center [846, 449] width 54 height 25
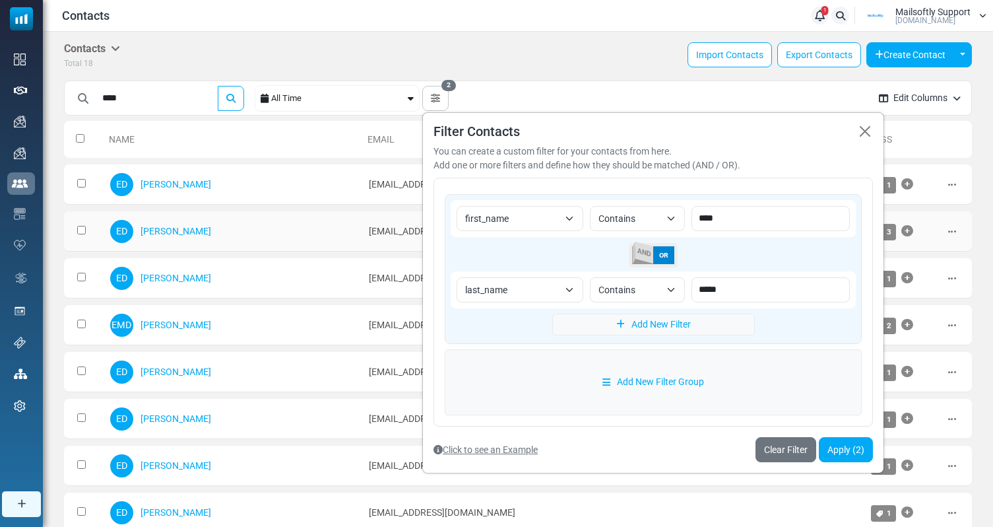
click at [362, 234] on td "eray.demir@albertsolino.com" at bounding box center [472, 231] width 221 height 40
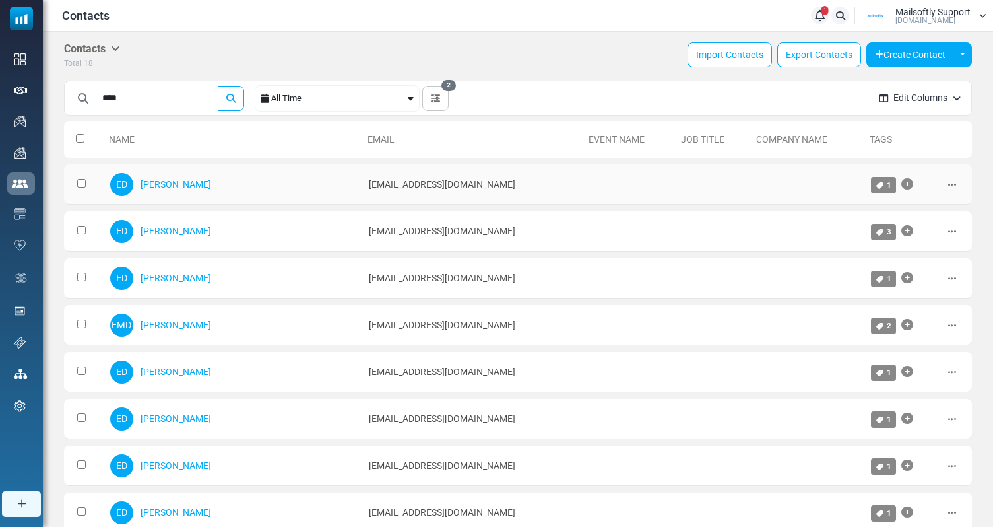
click at [901, 184] on icon at bounding box center [907, 184] width 12 height 1
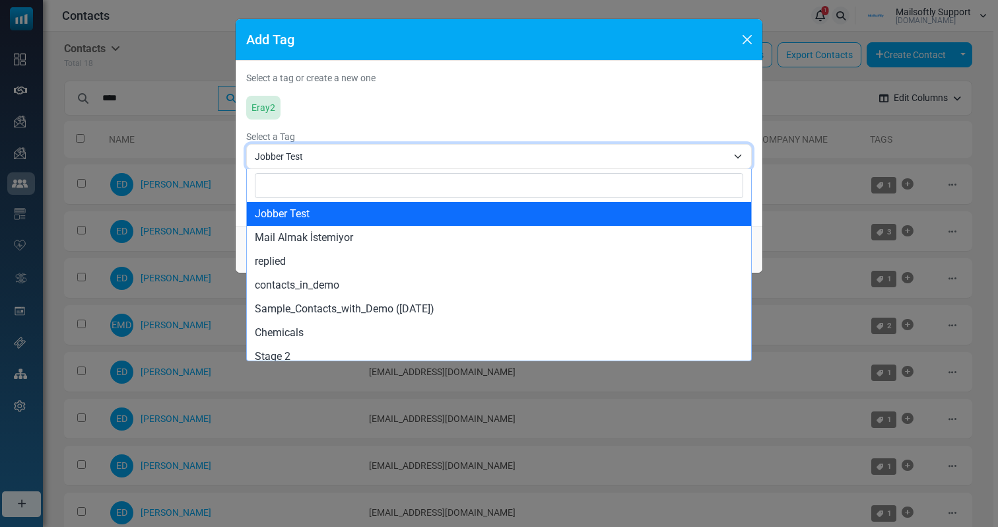
click at [367, 155] on span "Jobber Test" at bounding box center [491, 156] width 472 height 16
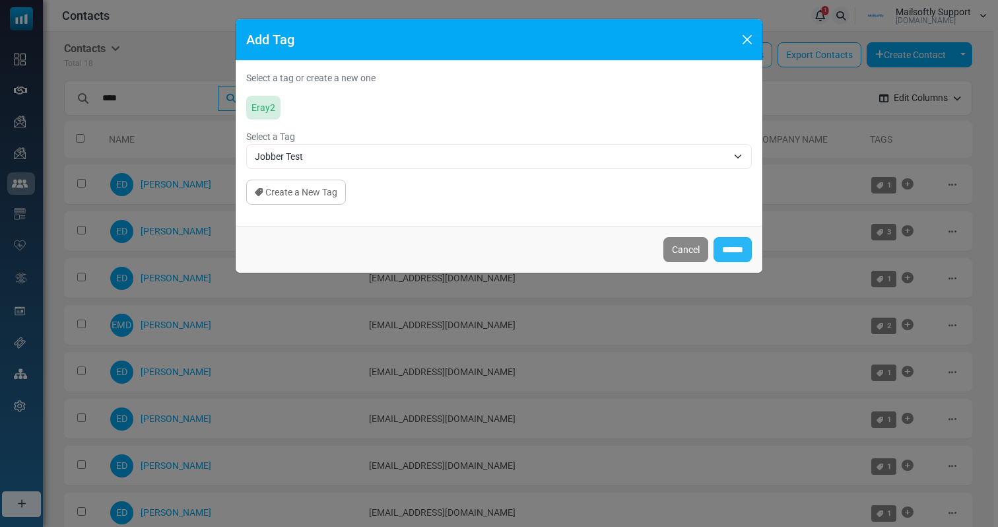
click at [728, 253] on input "******" at bounding box center [732, 249] width 38 height 25
